Goal: Entertainment & Leisure: Consume media (video, audio)

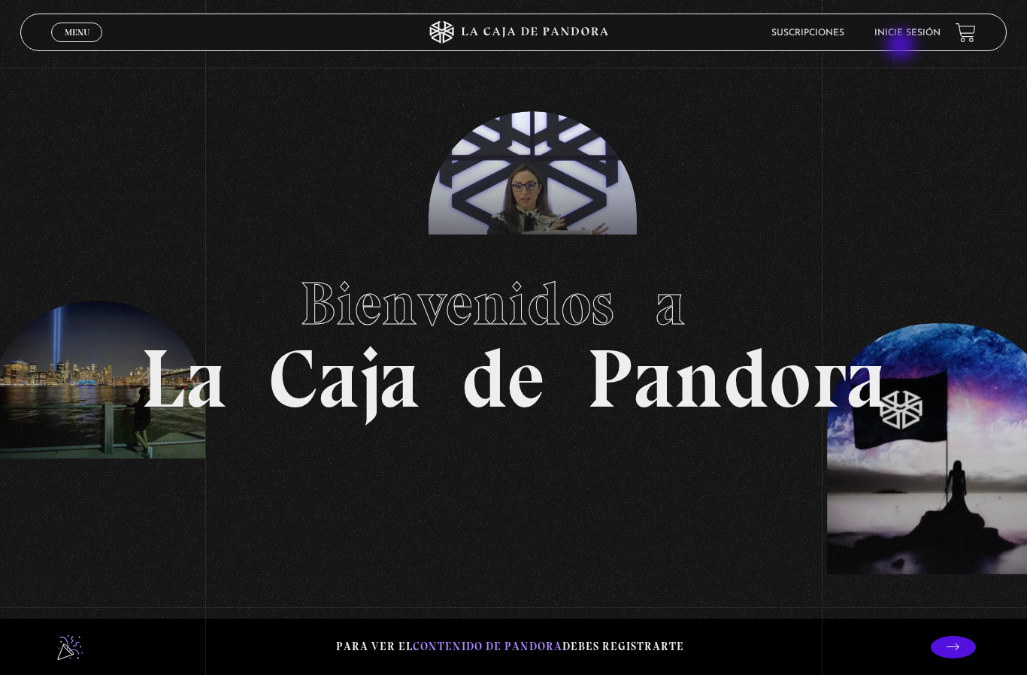
click at [906, 34] on link "Inicie sesión" at bounding box center [908, 33] width 66 height 9
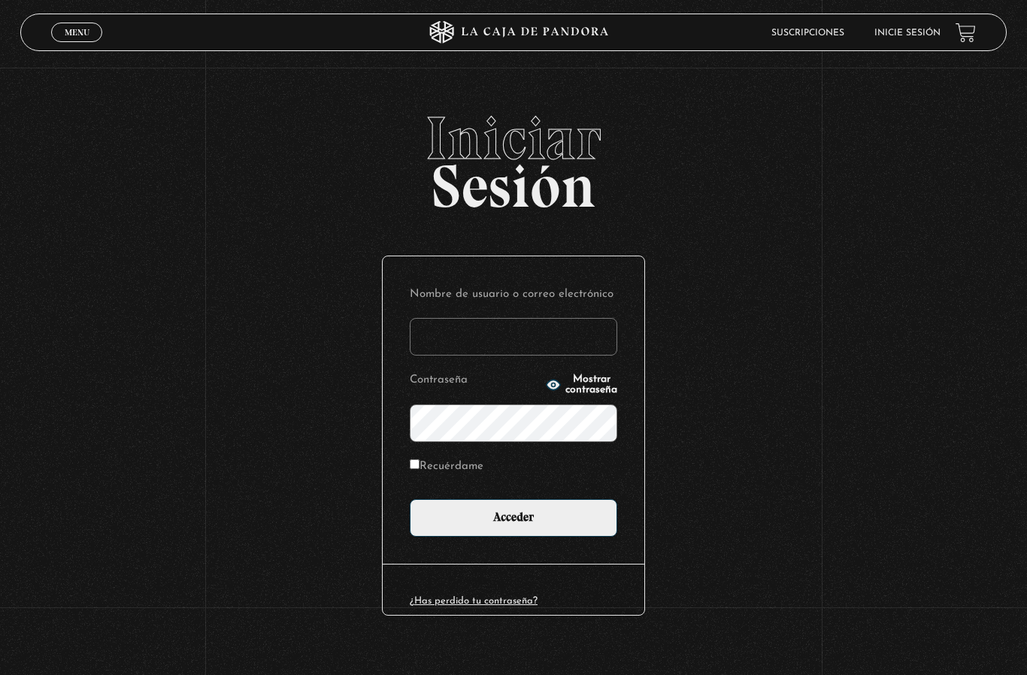
type input "[EMAIL_ADDRESS][DOMAIN_NAME]"
click at [514, 527] on input "Acceder" at bounding box center [514, 518] width 208 height 38
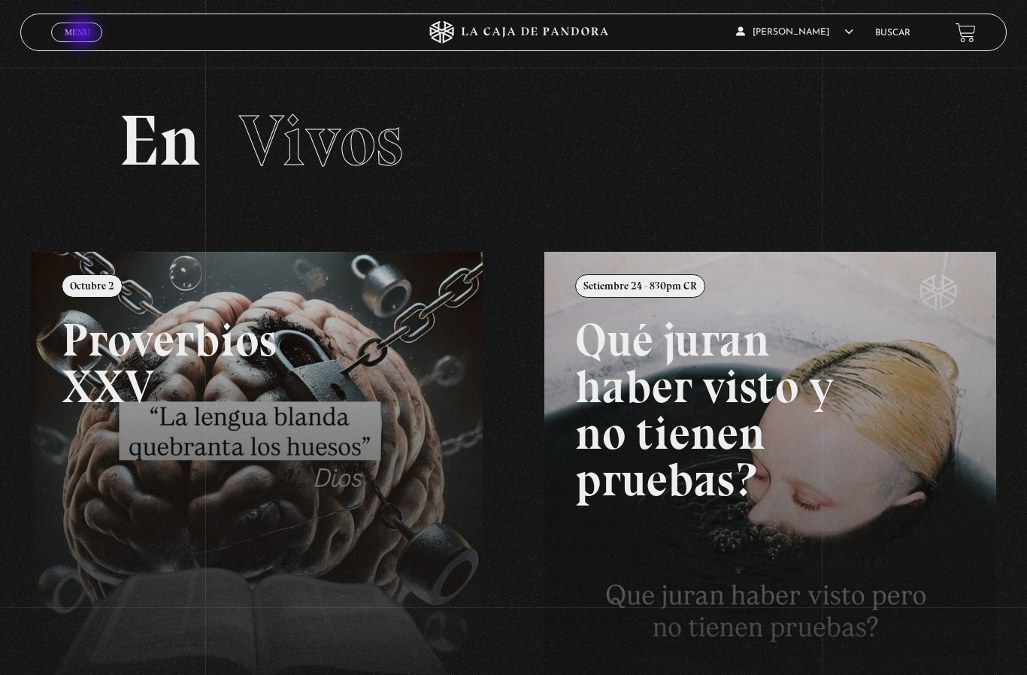
click at [78, 30] on span "Menu" at bounding box center [77, 32] width 25 height 9
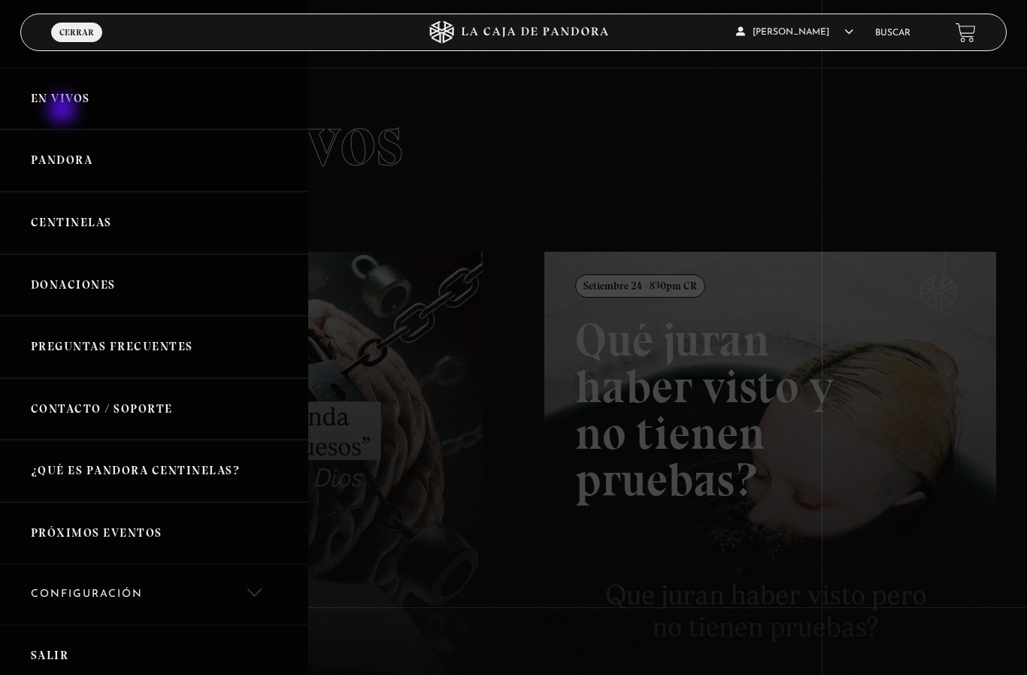
click at [64, 113] on link "En vivos" at bounding box center [154, 99] width 308 height 62
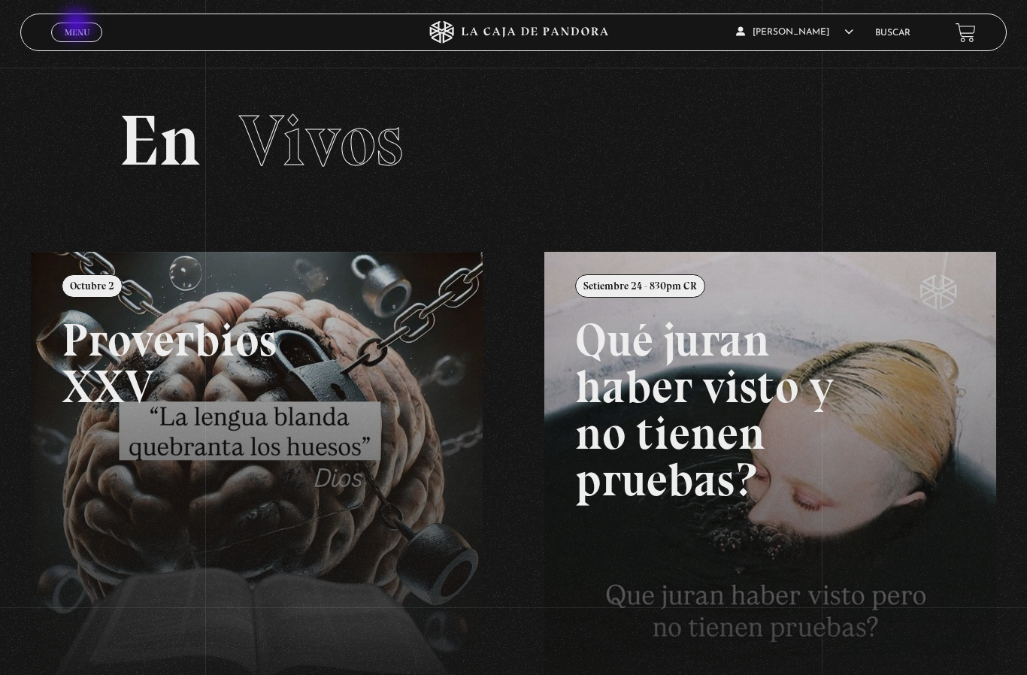
click at [78, 26] on link "Menu Cerrar" at bounding box center [76, 33] width 51 height 20
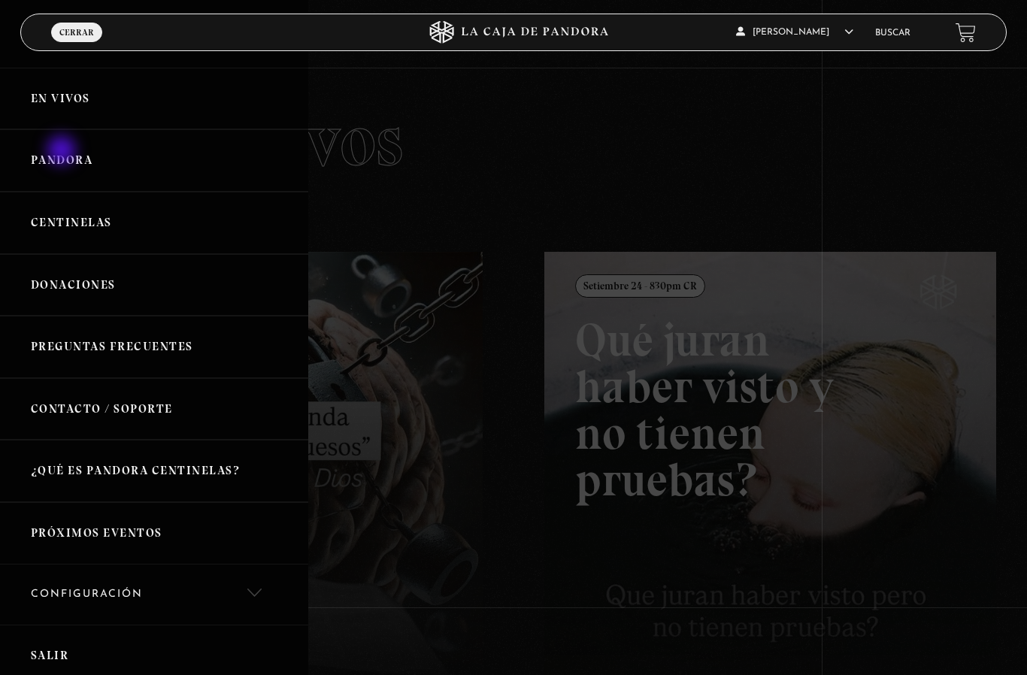
click at [62, 160] on link "Pandora" at bounding box center [154, 160] width 308 height 62
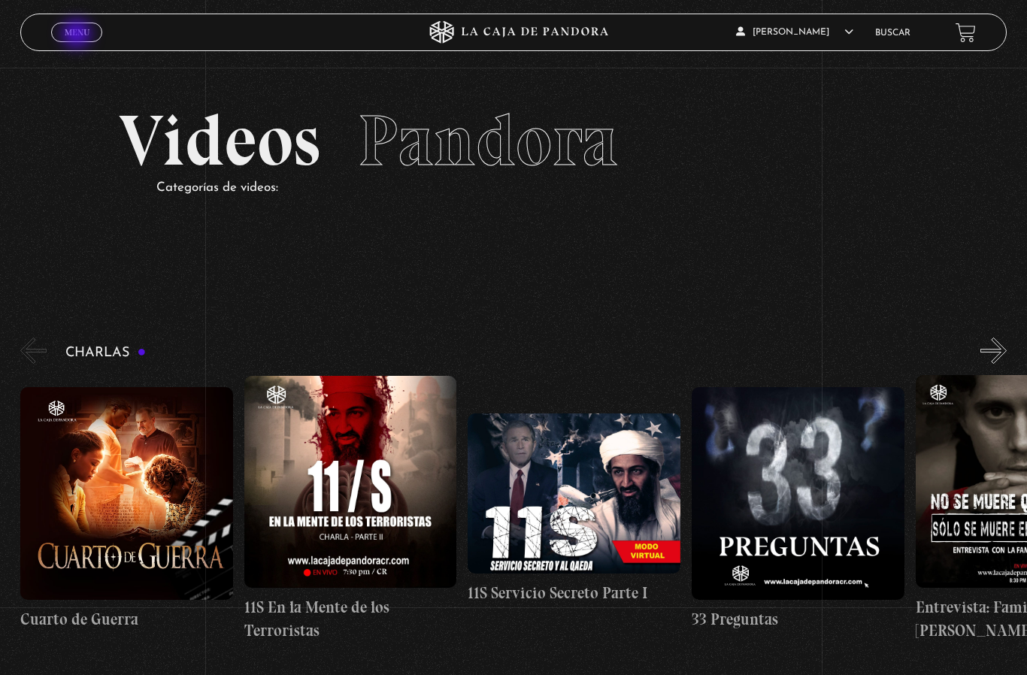
click at [78, 35] on span "Menu" at bounding box center [77, 32] width 25 height 9
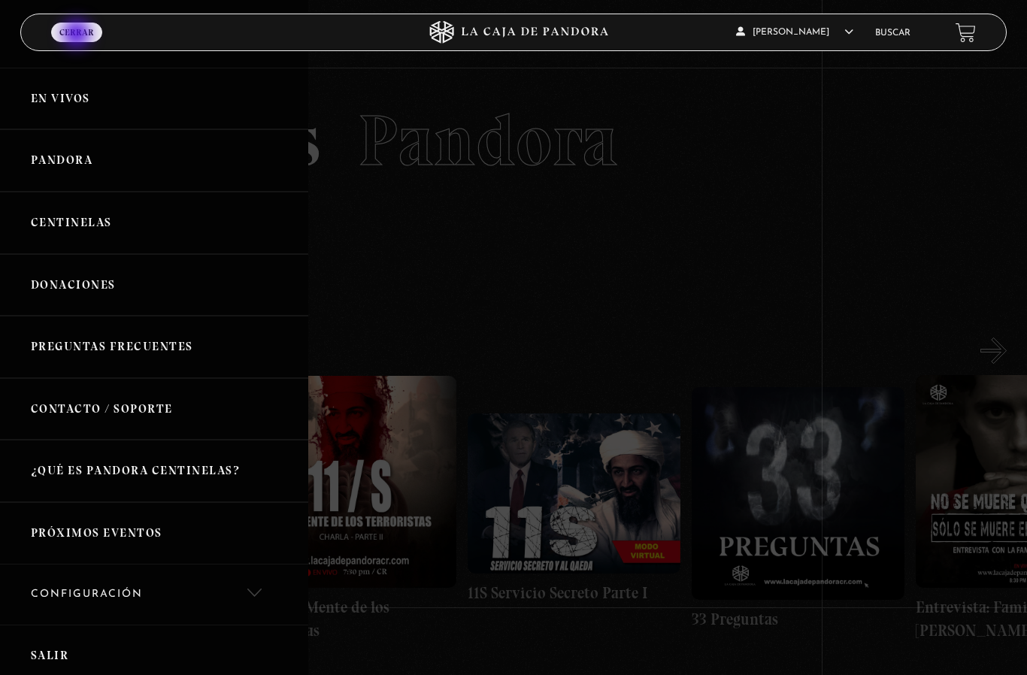
click at [61, 105] on link "En vivos" at bounding box center [154, 99] width 308 height 62
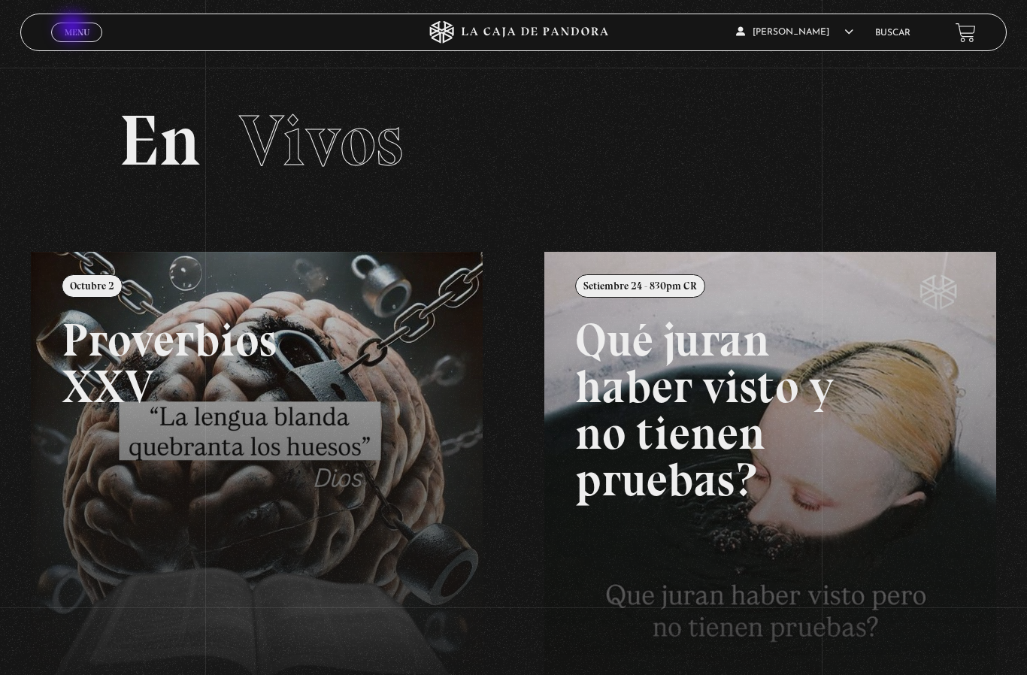
click at [74, 29] on span "Menu" at bounding box center [77, 32] width 25 height 9
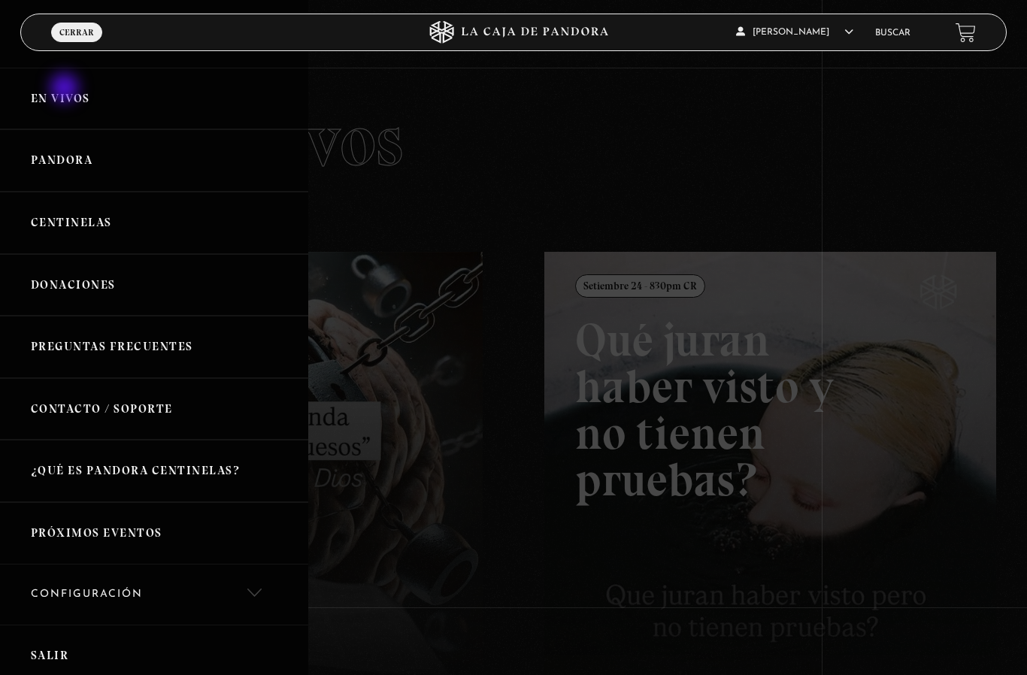
click at [65, 101] on link "En vivos" at bounding box center [154, 99] width 308 height 62
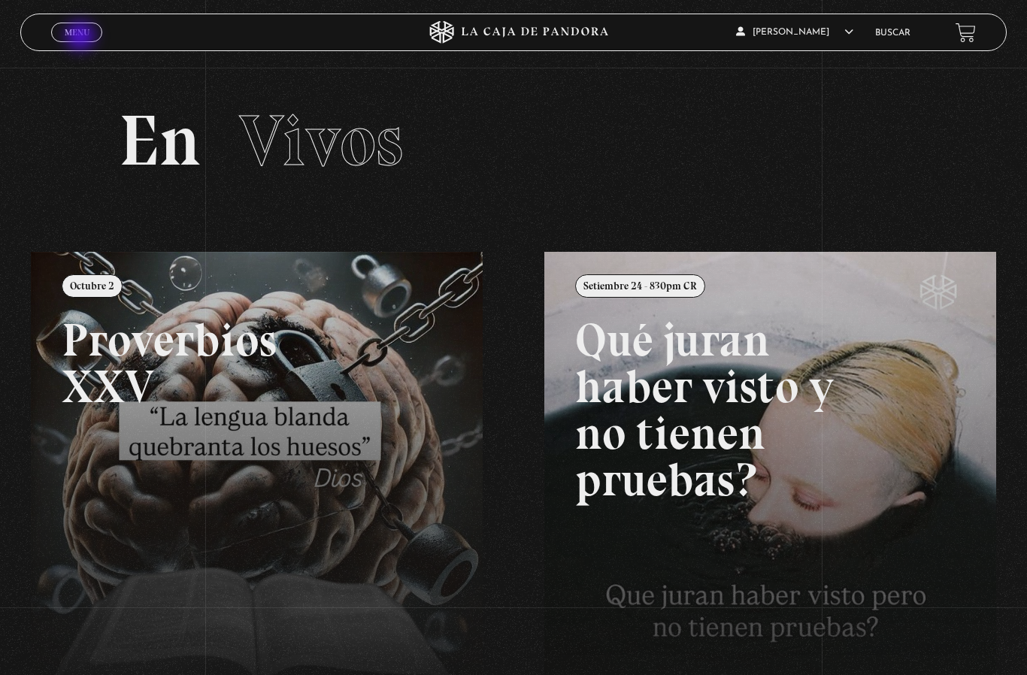
click at [82, 37] on span "Menu" at bounding box center [77, 32] width 25 height 9
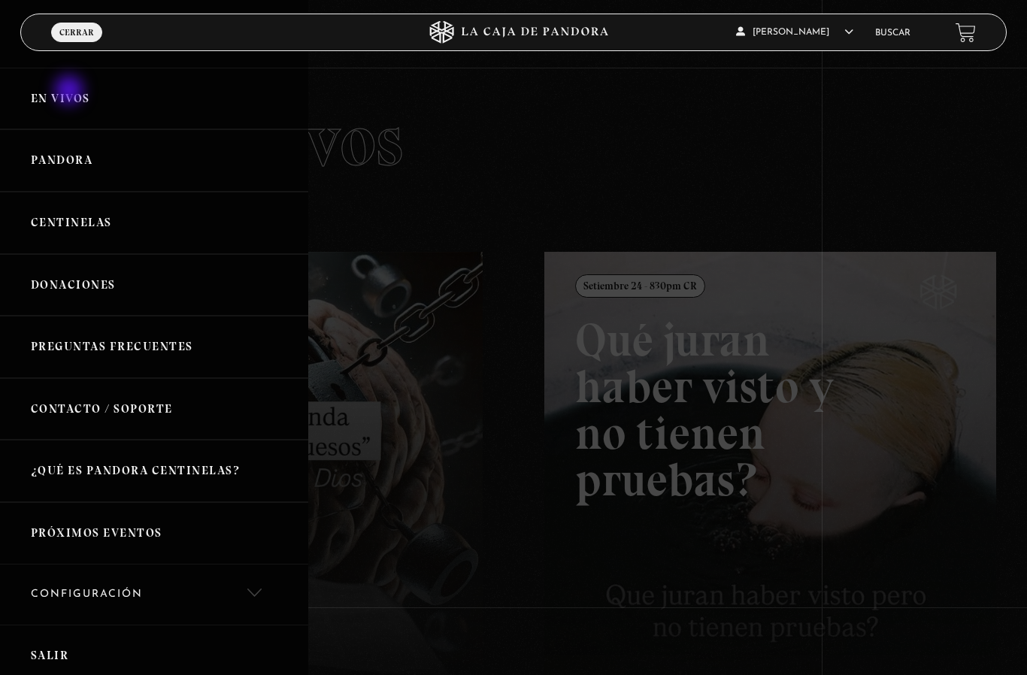
click at [68, 102] on link "En vivos" at bounding box center [154, 99] width 308 height 62
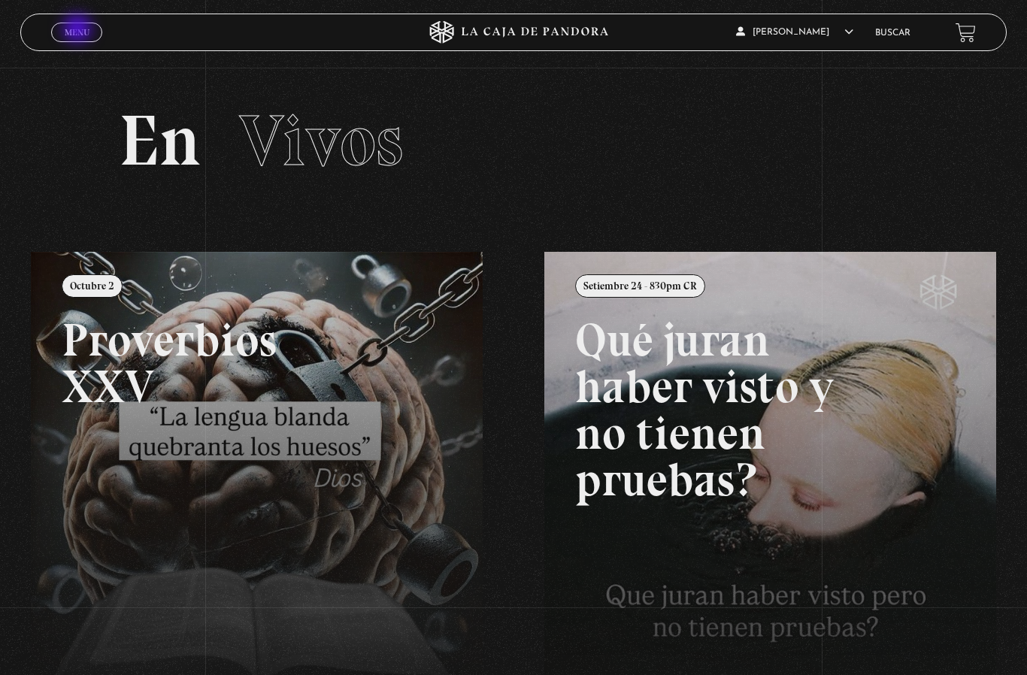
click at [73, 34] on span "Menu" at bounding box center [77, 32] width 25 height 9
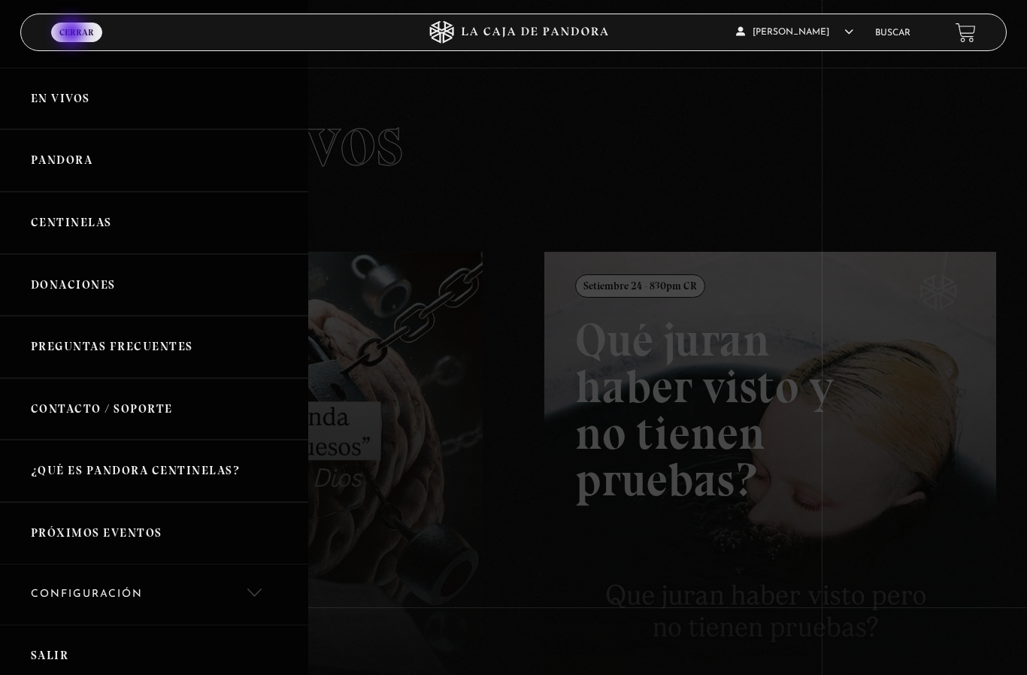
click at [68, 173] on link "Pandora" at bounding box center [154, 160] width 308 height 62
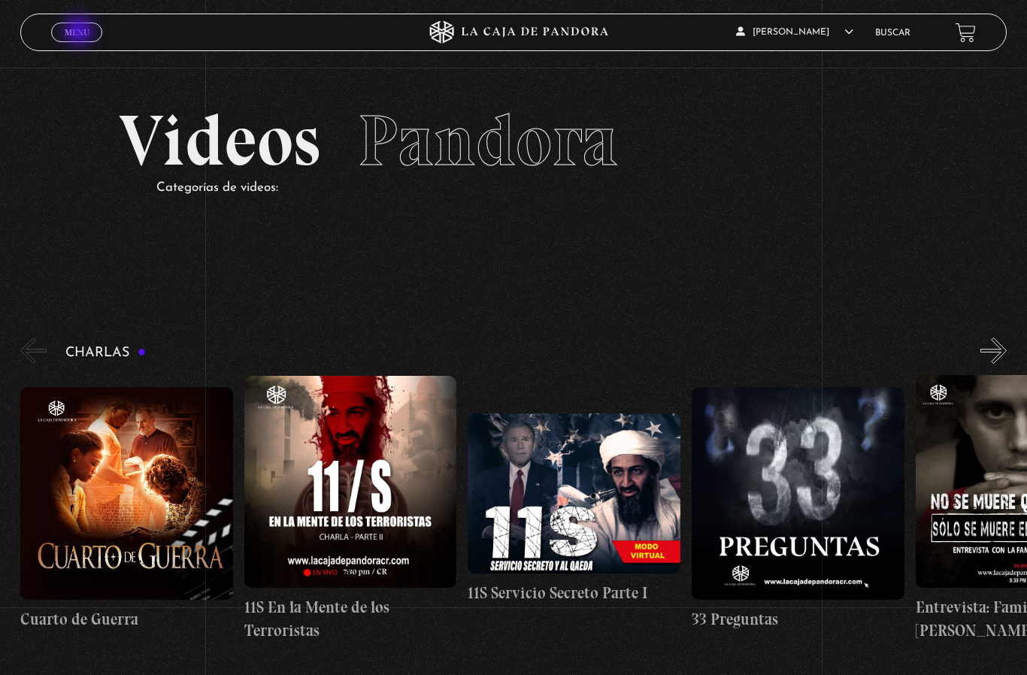
click at [81, 34] on span "Menu" at bounding box center [77, 32] width 25 height 9
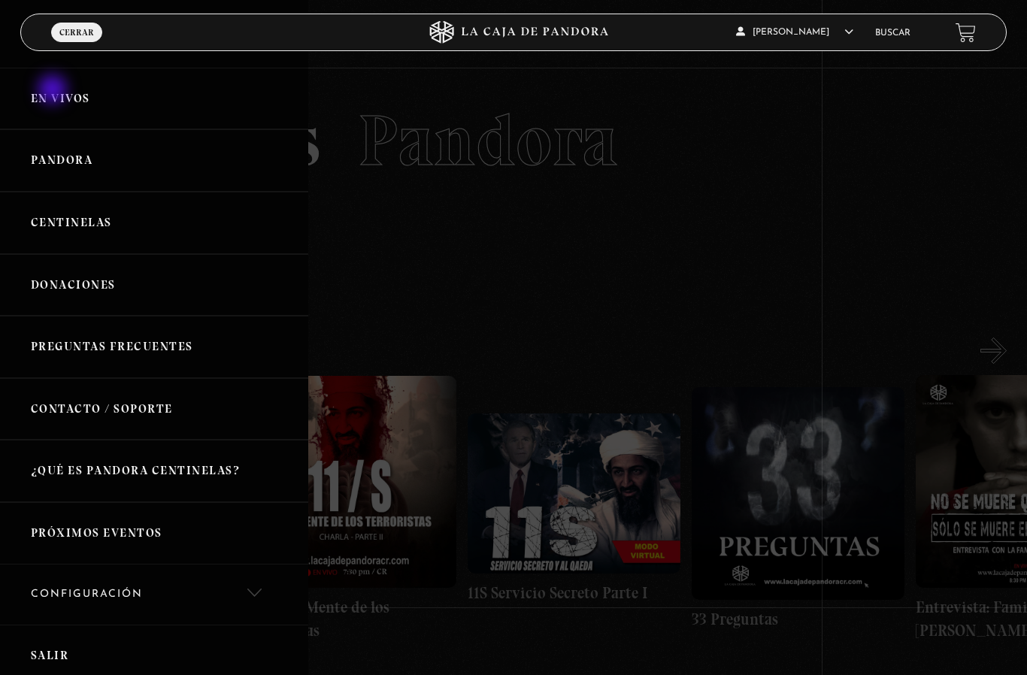
click at [49, 102] on link "En vivos" at bounding box center [154, 99] width 308 height 62
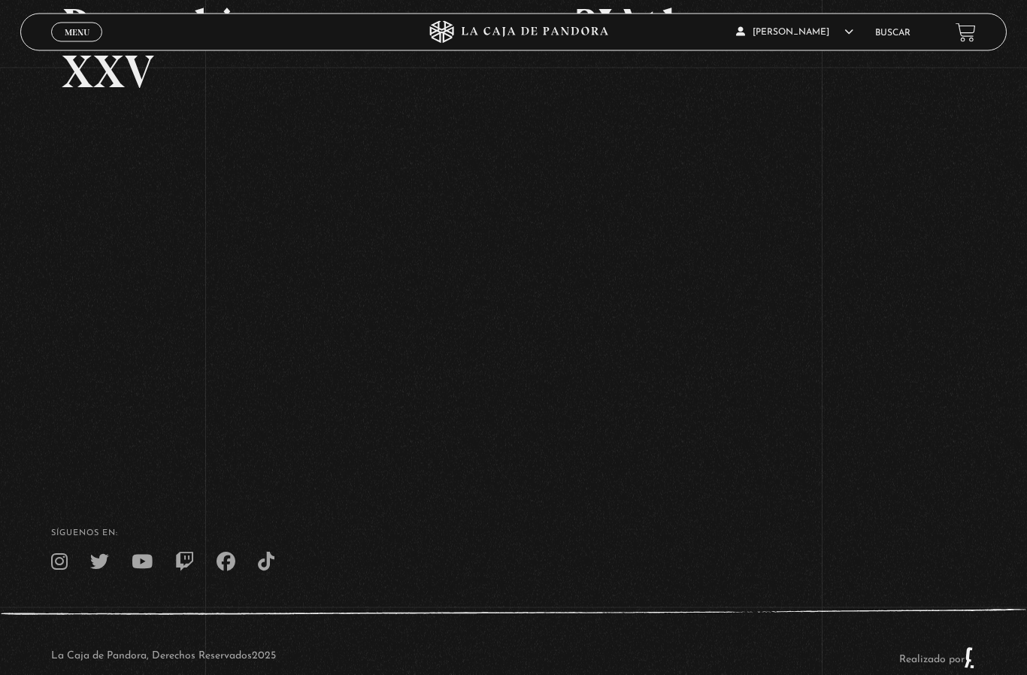
scroll to position [315, 0]
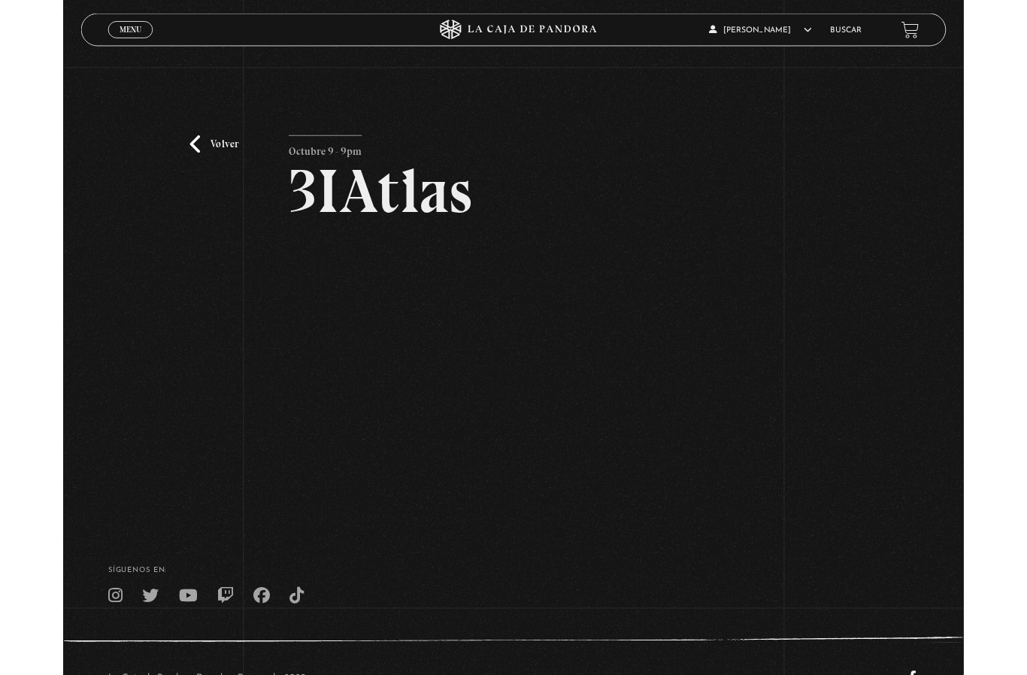
scroll to position [49, 0]
